Goal: Task Accomplishment & Management: Manage account settings

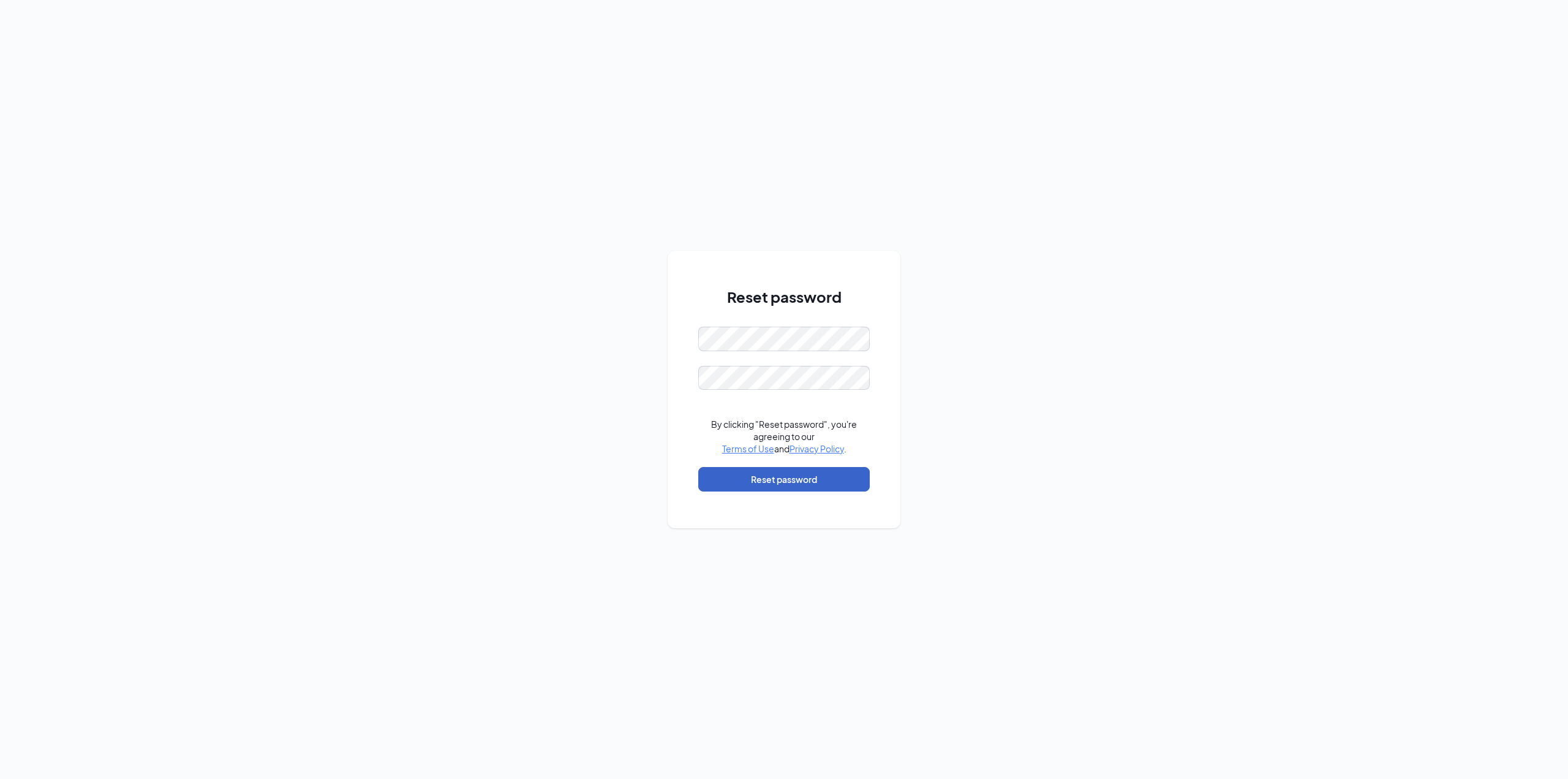
click at [841, 481] on button "Reset password" at bounding box center [784, 479] width 172 height 24
